Goal: Communication & Community: Answer question/provide support

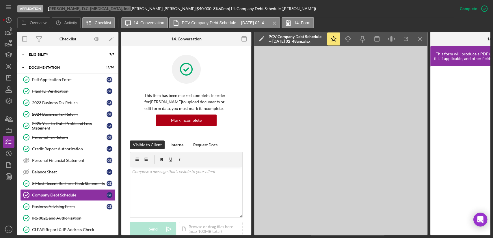
scroll to position [422, 0]
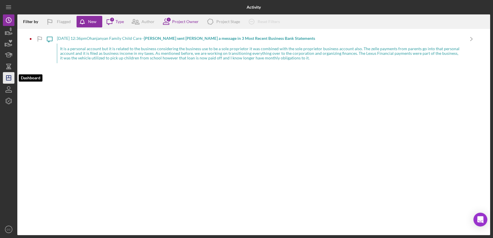
click at [8, 77] on icon "Icon/Dashboard" at bounding box center [8, 78] width 14 height 14
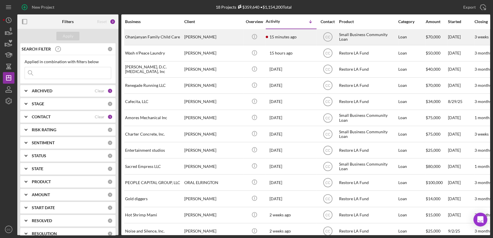
click at [295, 35] on time "15 minutes ago" at bounding box center [282, 37] width 27 height 5
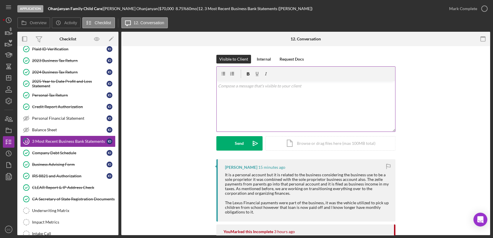
click at [240, 108] on div "v Color teal Color pink Remove color Add row above Add row below Add column bef…" at bounding box center [306, 106] width 178 height 51
drag, startPoint x: 318, startPoint y: 92, endPoint x: 307, endPoint y: 98, distance: 12.9
click at [305, 98] on div "v Color teal Color pink Remove color Add row above Add row below Add column bef…" at bounding box center [306, 106] width 178 height 51
click at [337, 94] on p "Thank you for clarifying! We would need to see the sxstetmens" at bounding box center [305, 94] width 175 height 6
click at [311, 94] on p "Thank you for clarifying! We would need to see the sxstetmens" at bounding box center [305, 94] width 175 height 6
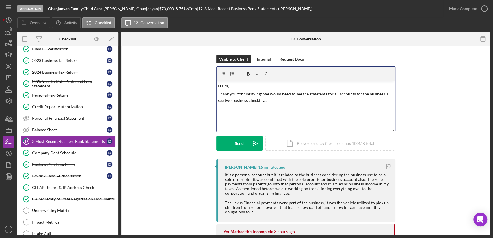
click at [330, 122] on div "v Color teal Color pink Remove color Add row above Add row below Add column bef…" at bounding box center [306, 106] width 178 height 51
click at [271, 98] on p "Thank you for clarifying! We would need to see the statements for all accounts …" at bounding box center [305, 97] width 175 height 13
click at [275, 100] on p "Thank you for clarifying! We would need to see the statements for all accounts …" at bounding box center [305, 97] width 175 height 13
click at [280, 109] on div "v Color teal Color pink Remove color Add row above Add row below Add column bef…" at bounding box center [306, 106] width 178 height 51
click at [299, 113] on div "v Color teal Color pink Remove color Add row above Add row below Add column bef…" at bounding box center [306, 106] width 178 height 51
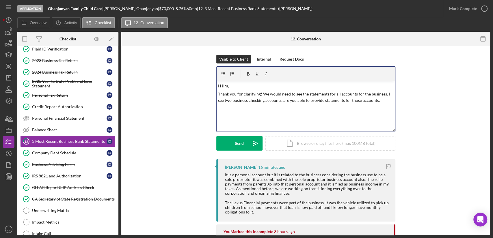
click at [384, 99] on p "Thank you for clarifying! We would need to see the statements for all accounts …" at bounding box center [305, 97] width 175 height 13
click at [242, 145] on div "Send" at bounding box center [239, 143] width 9 height 14
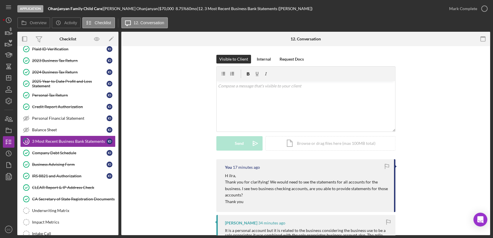
click at [165, 96] on div "Visible to Client Internal Request Docs v Color teal Color pink Remove color Ad…" at bounding box center [305, 107] width 351 height 105
